Goal: Task Accomplishment & Management: Manage account settings

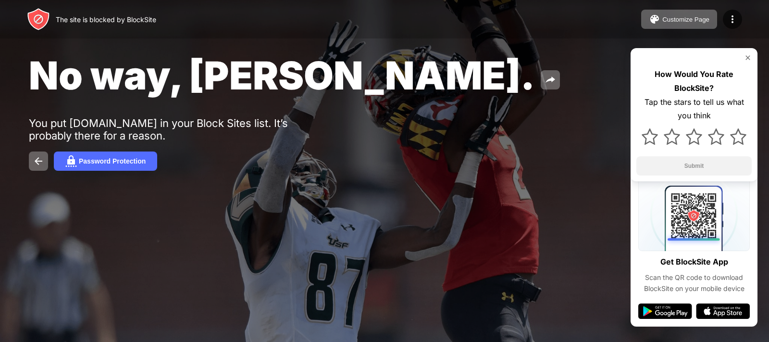
click at [438, 305] on div at bounding box center [384, 171] width 769 height 342
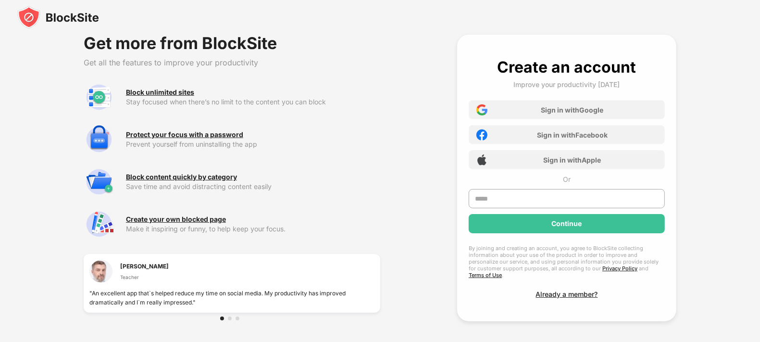
scroll to position [0, 0]
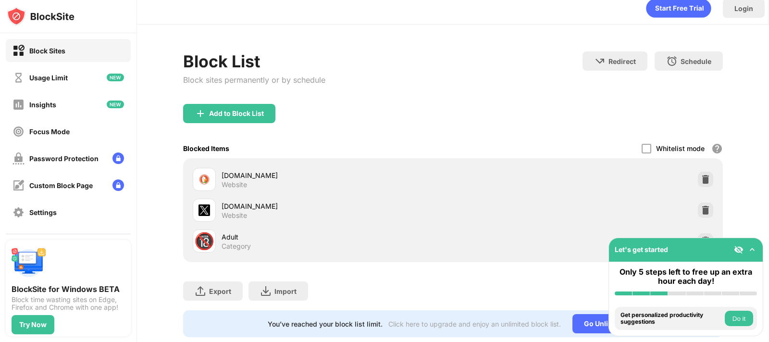
scroll to position [10, 0]
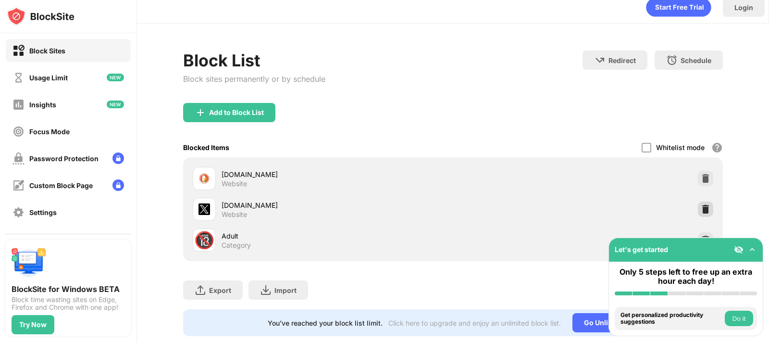
click at [702, 208] on div at bounding box center [705, 208] width 15 height 15
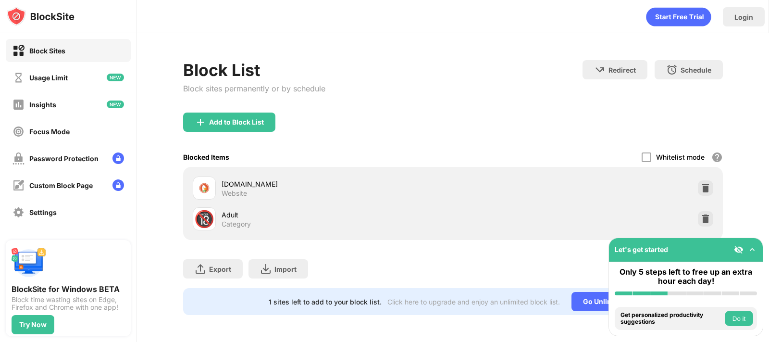
scroll to position [0, 0]
click at [222, 118] on div "Add to Block List" at bounding box center [236, 122] width 55 height 8
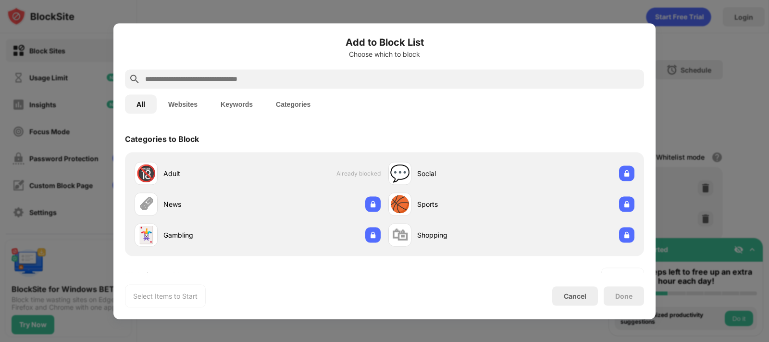
click at [218, 85] on div at bounding box center [384, 78] width 519 height 19
click at [218, 75] on input "text" at bounding box center [392, 79] width 496 height 12
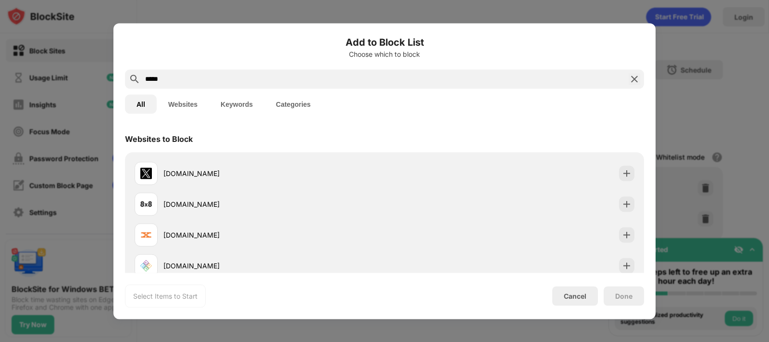
type input "*****"
click at [221, 165] on div "[DOMAIN_NAME]" at bounding box center [260, 172] width 250 height 23
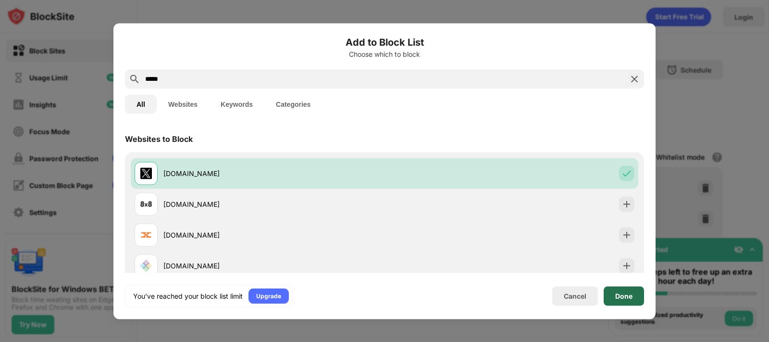
drag, startPoint x: 604, startPoint y: 291, endPoint x: 612, endPoint y: 294, distance: 8.5
click at [612, 294] on div "Done" at bounding box center [624, 295] width 40 height 19
